Goal: Task Accomplishment & Management: Manage account settings

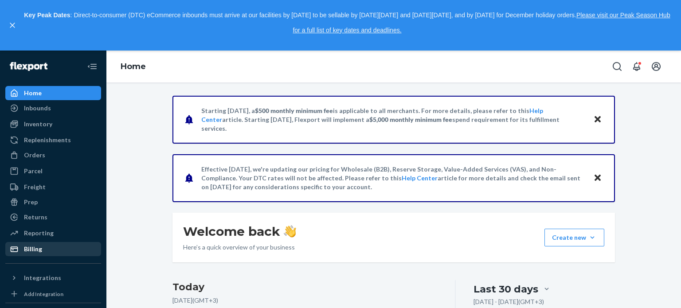
click at [35, 248] on div "Billing" at bounding box center [33, 249] width 18 height 9
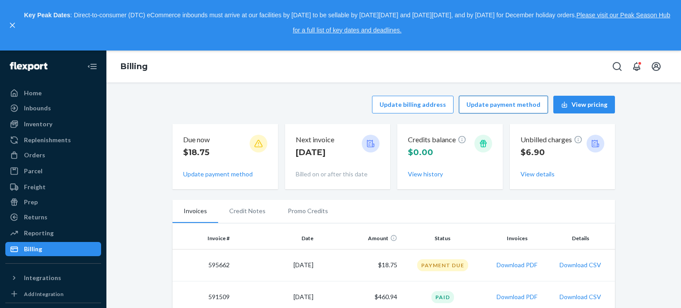
click at [513, 107] on button "Update payment method" at bounding box center [503, 105] width 89 height 18
click at [497, 106] on button "Update payment method" at bounding box center [503, 105] width 89 height 18
click at [13, 21] on button "close," at bounding box center [12, 25] width 9 height 9
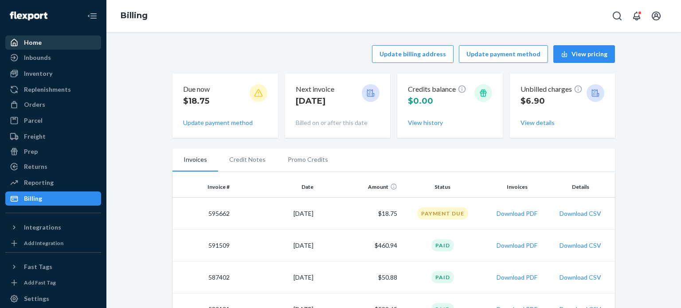
click at [35, 42] on div "Home" at bounding box center [33, 42] width 18 height 9
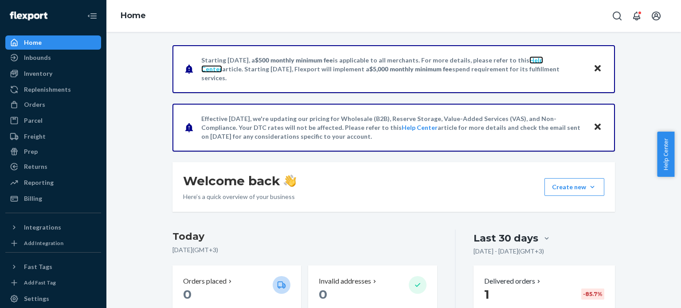
click at [543, 62] on link "Help Center" at bounding box center [372, 64] width 342 height 16
